Goal: Task Accomplishment & Management: Manage account settings

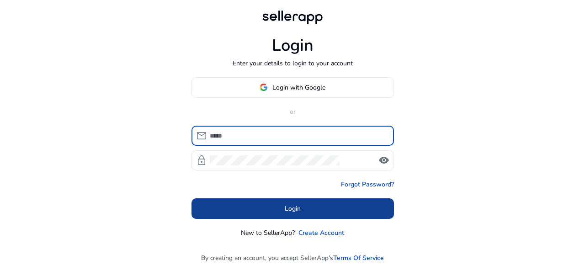
type input "**********"
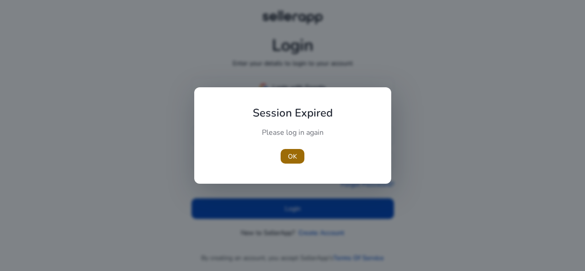
click at [288, 159] on span "OK" at bounding box center [292, 157] width 9 height 10
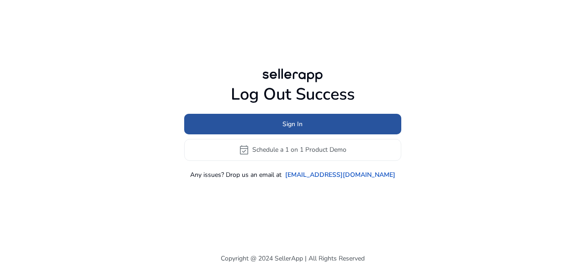
click at [291, 123] on span "Sign In" at bounding box center [292, 124] width 20 height 10
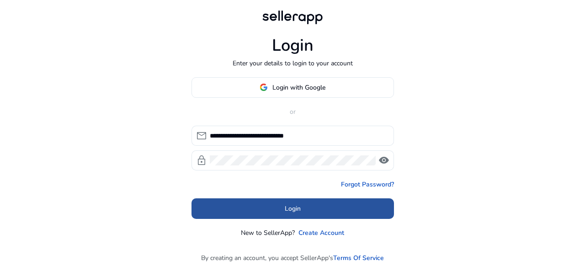
click at [295, 210] on span "Login" at bounding box center [293, 209] width 16 height 10
